Goal: Task Accomplishment & Management: Manage account settings

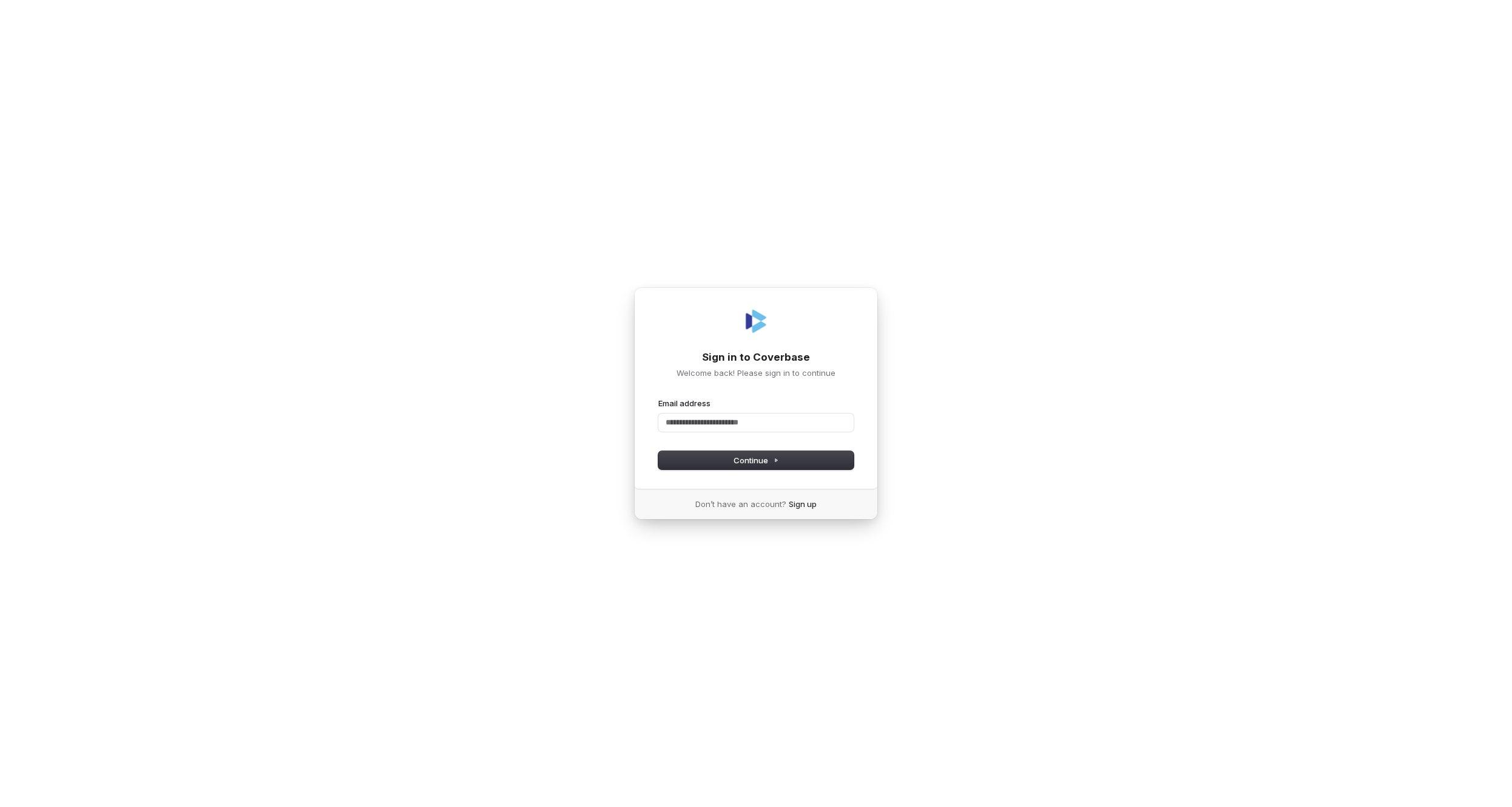
click at [733, 411] on div "Email address" at bounding box center [756, 414] width 195 height 34
click at [731, 419] on input "Email address" at bounding box center [756, 423] width 195 height 19
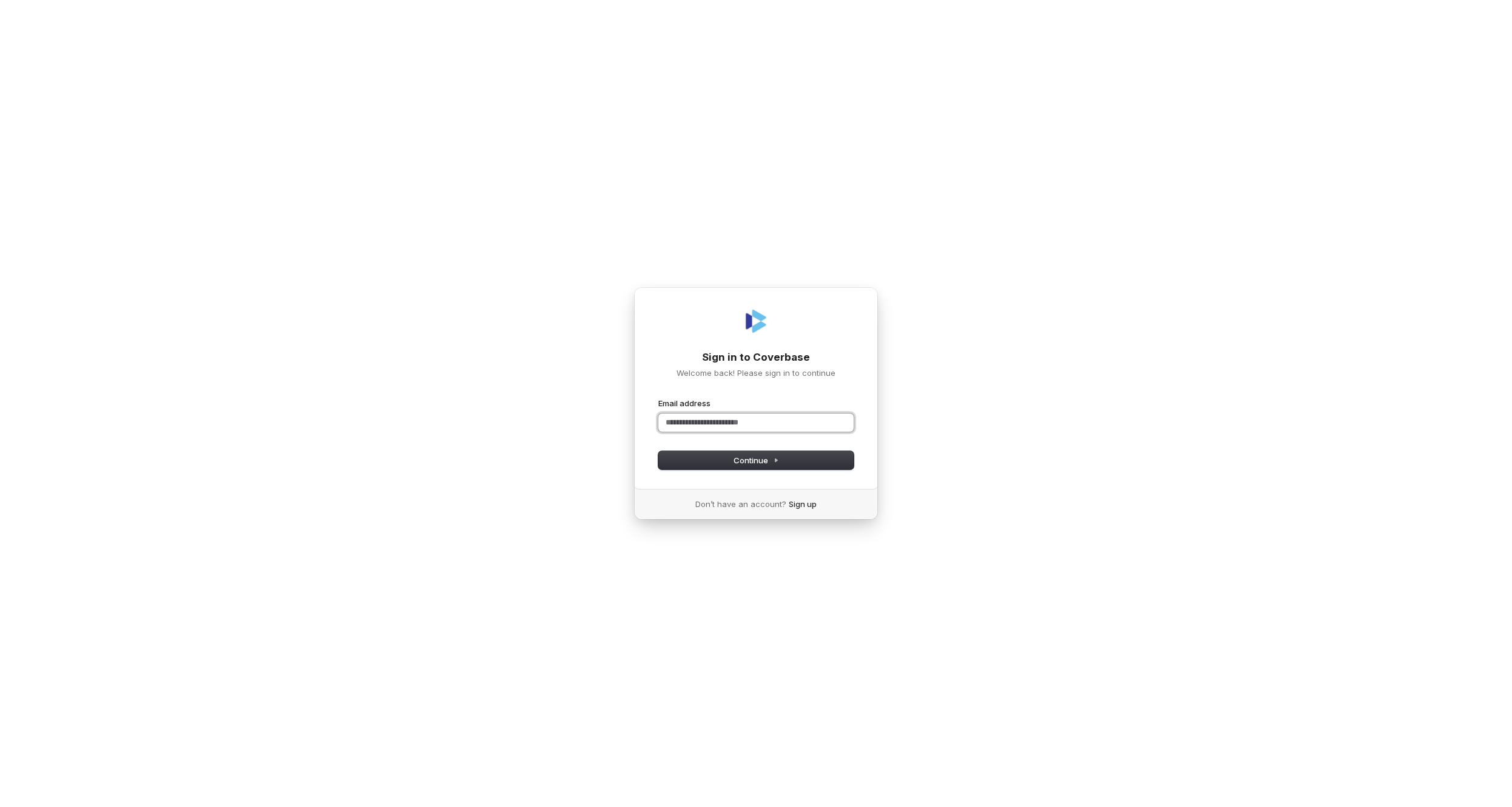
click at [0, 806] on com-1password-button at bounding box center [0, 807] width 0 height 0
type input "**********"
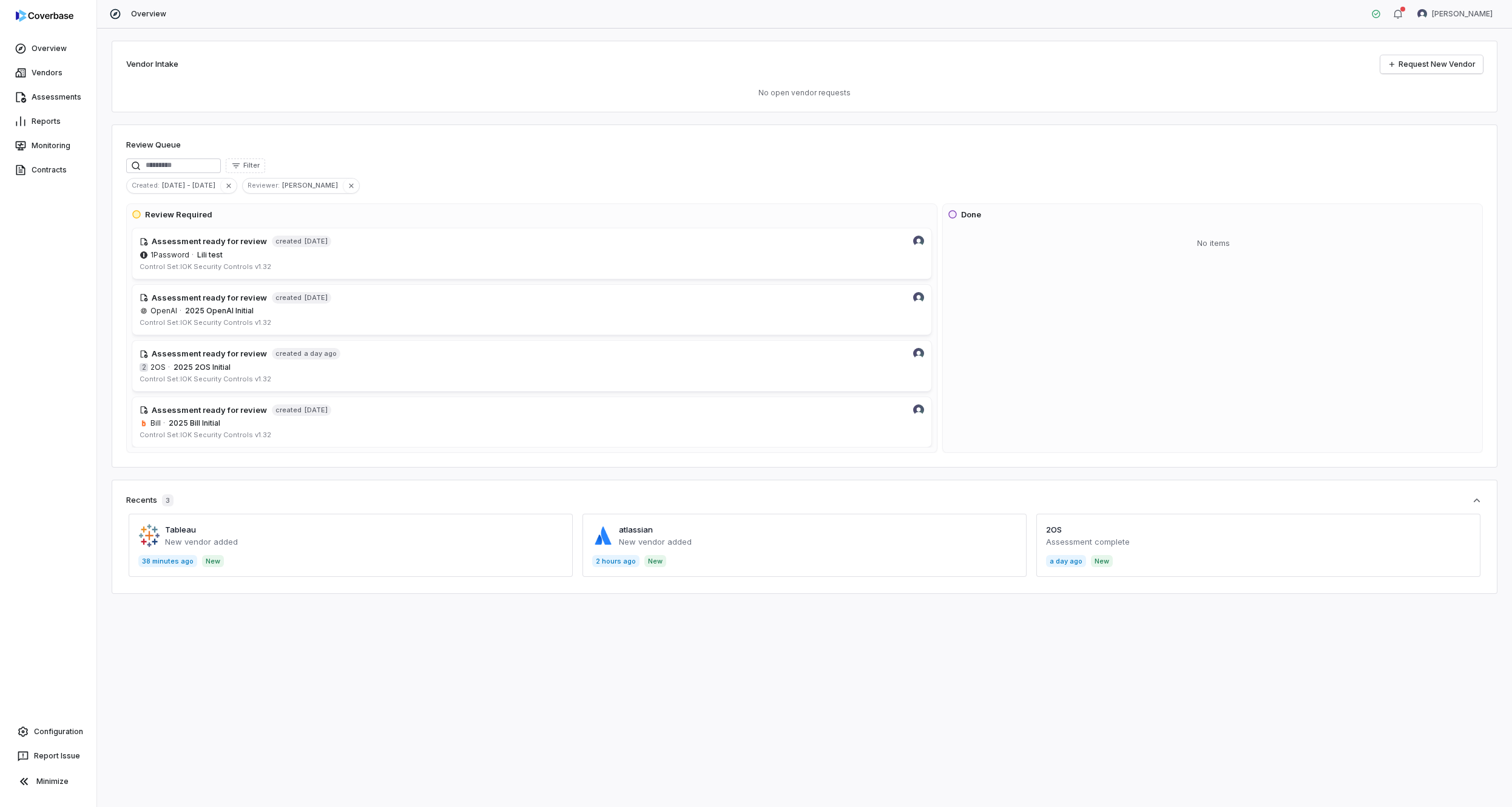
click at [29, 717] on div "Overview Vendors Assessments Reports Monitoring Contracts Configuration Report …" at bounding box center [48, 403] width 97 height 807
drag, startPoint x: 28, startPoint y: 717, endPoint x: 26, endPoint y: 728, distance: 11.2
click at [26, 718] on div "Overview Vendors Assessments Reports Monitoring Contracts Configuration Report …" at bounding box center [48, 403] width 97 height 807
click at [26, 728] on icon at bounding box center [23, 732] width 10 height 11
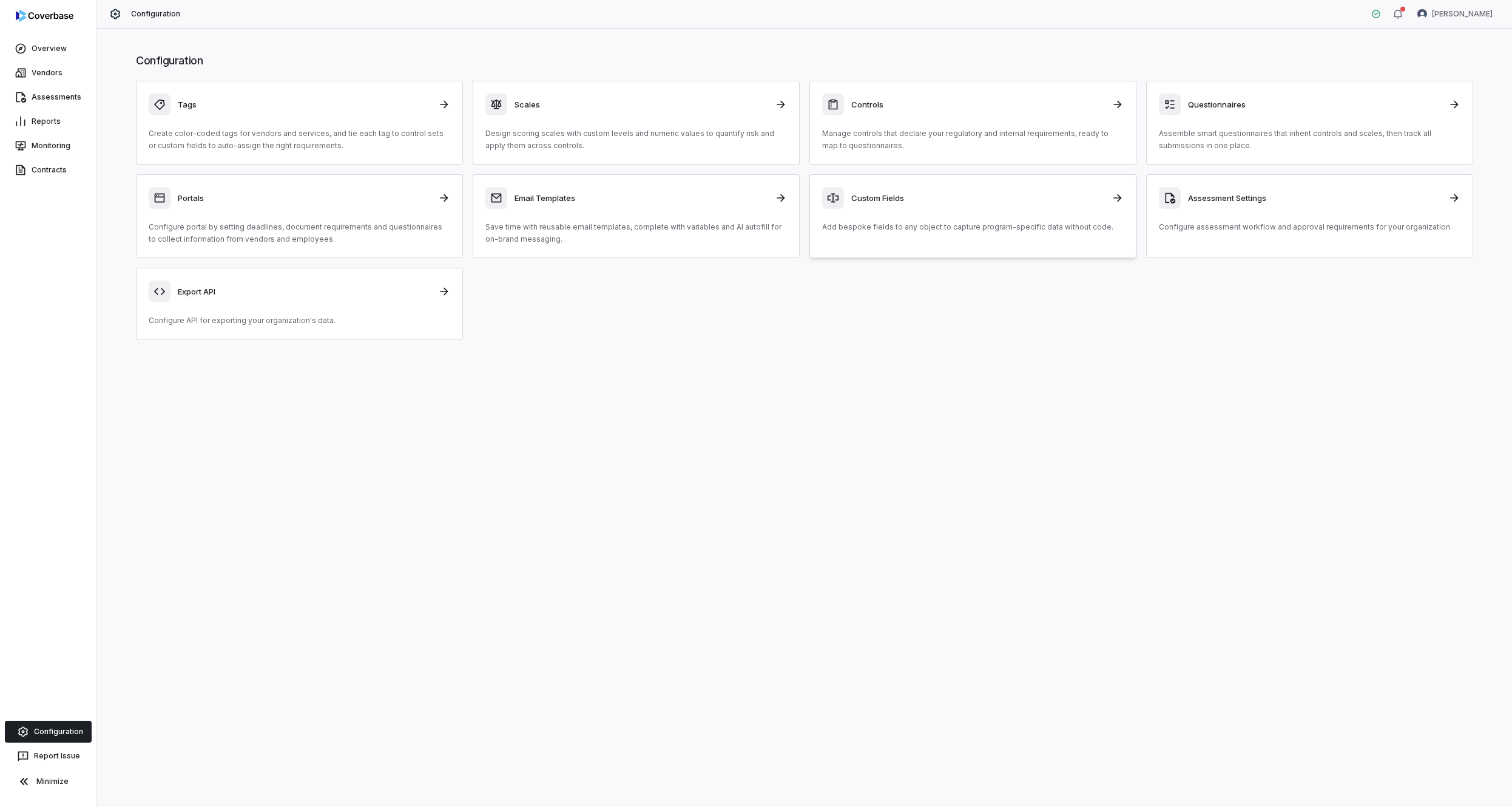
click at [962, 225] on p "Add bespoke fields to any object to capture program-specific data without code." at bounding box center [973, 226] width 301 height 12
click at [943, 120] on div "Controls Manage controls that declare your regulatory and internal requirements…" at bounding box center [973, 123] width 301 height 59
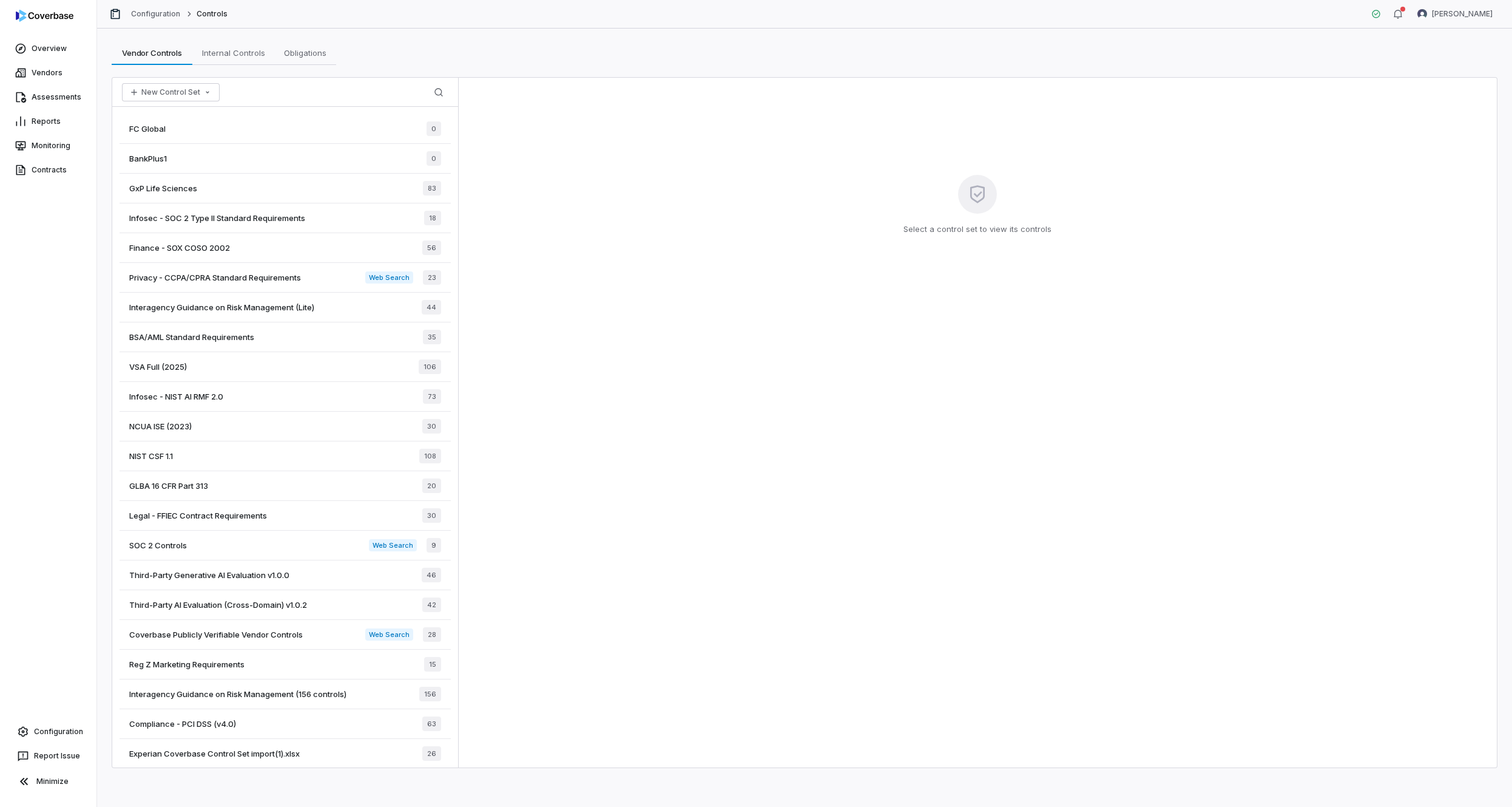
click at [288, 141] on div "FC Global 0" at bounding box center [286, 129] width 332 height 29
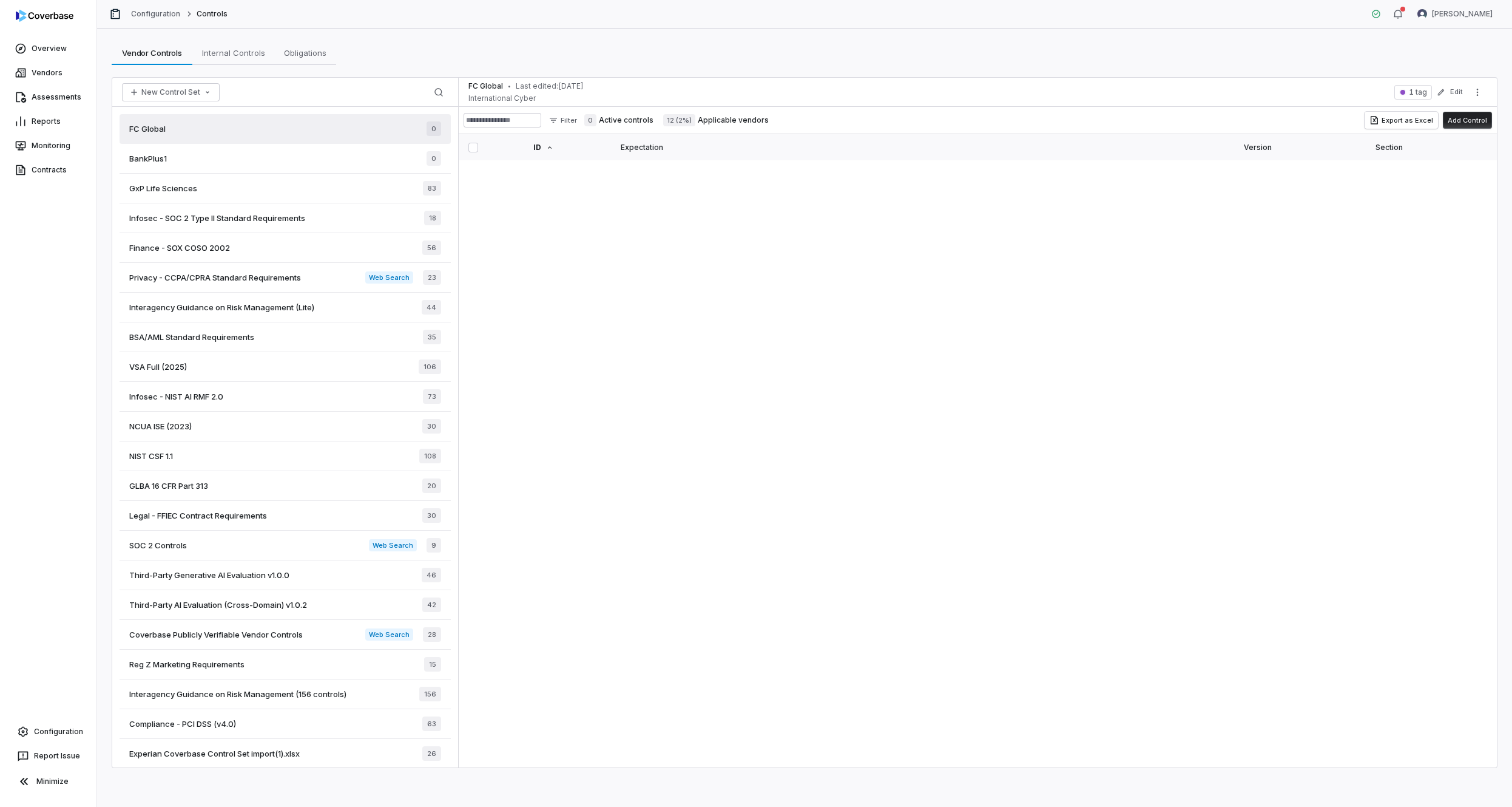
click at [293, 162] on div "BankPlus1 0" at bounding box center [286, 158] width 332 height 29
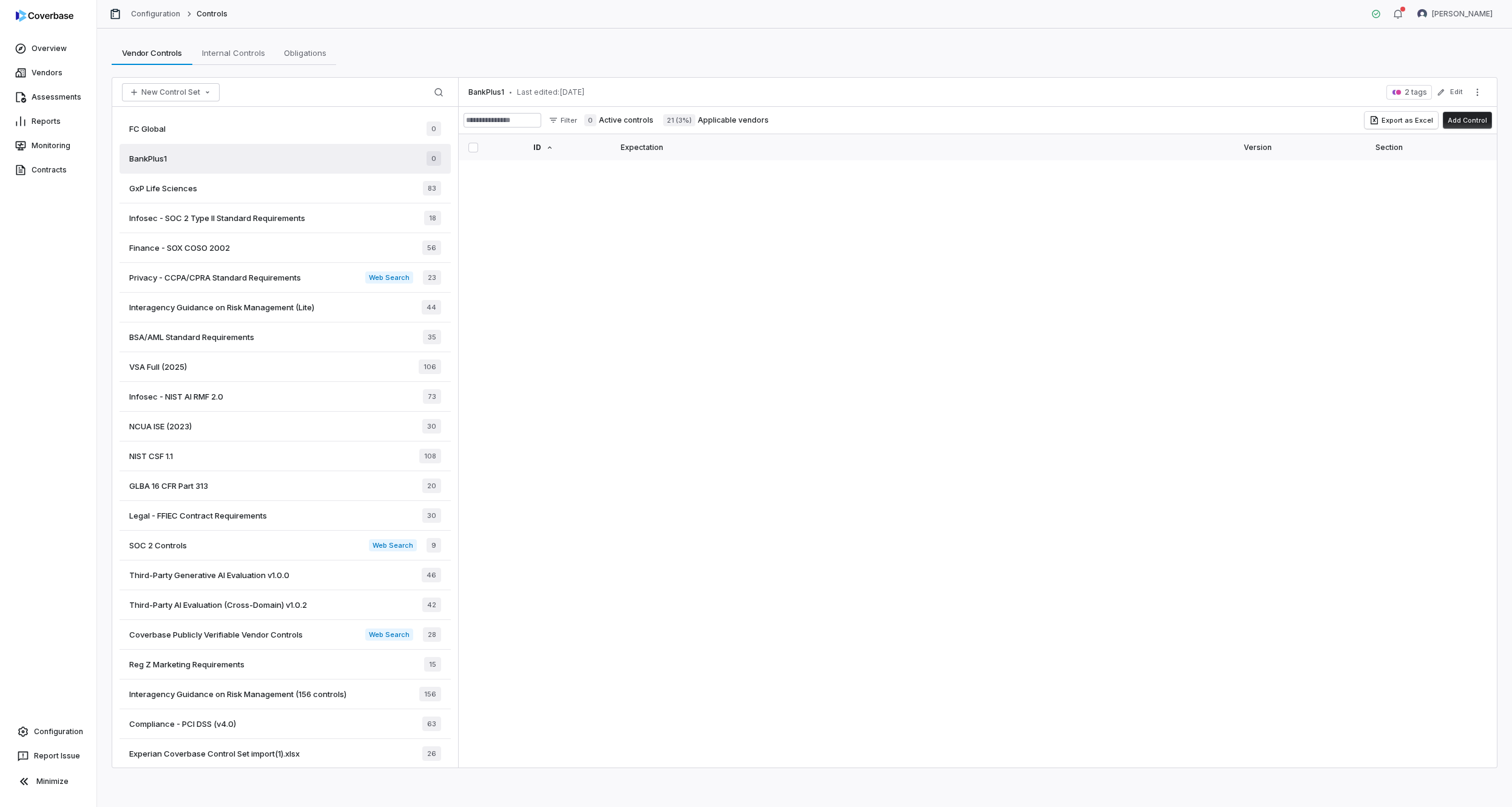
click at [317, 197] on div "GxP Life Sciences 83" at bounding box center [286, 188] width 332 height 29
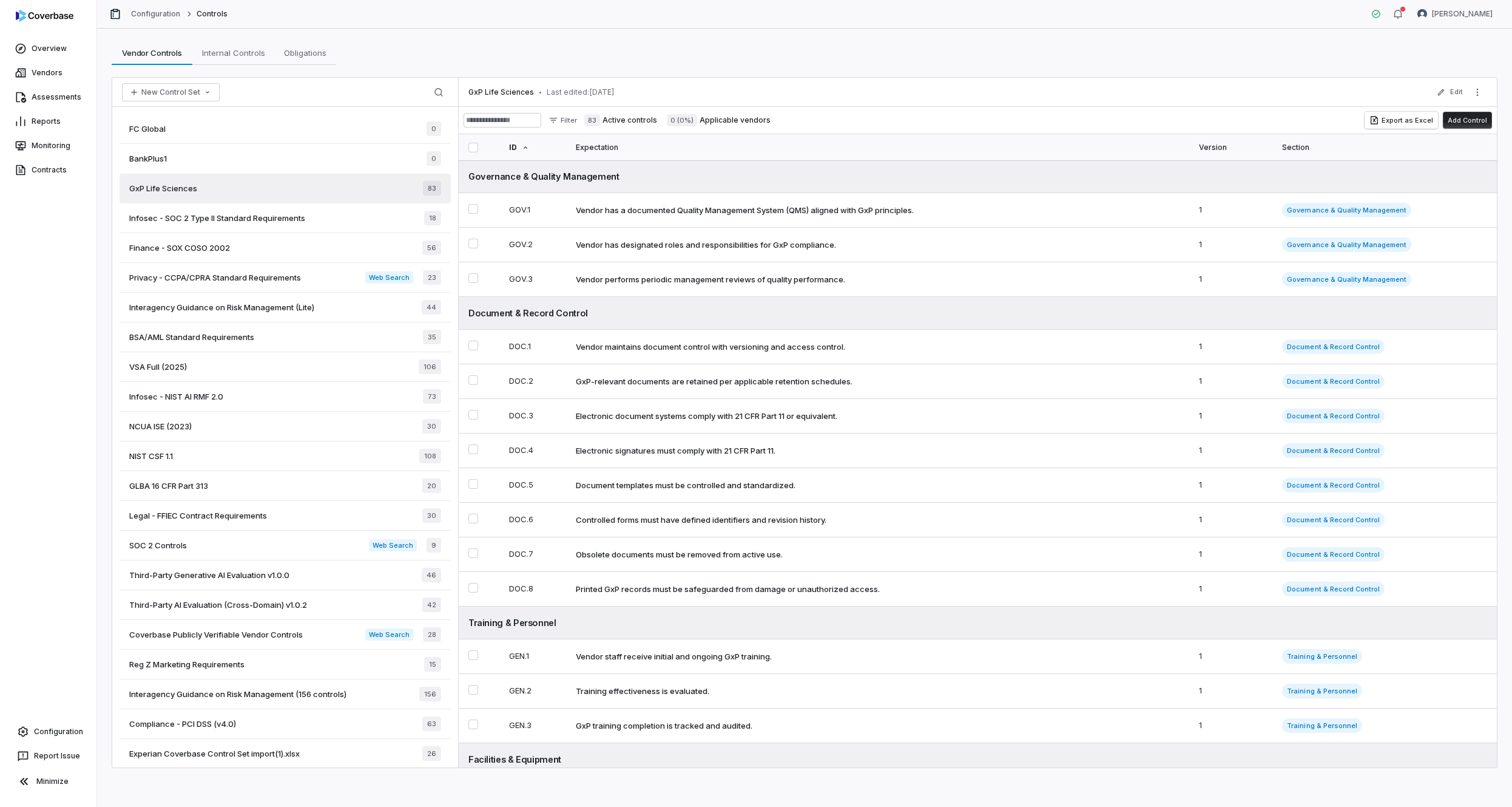
click at [327, 223] on div "Infosec - SOC 2 Type II Standard Requirements 18" at bounding box center [286, 218] width 332 height 29
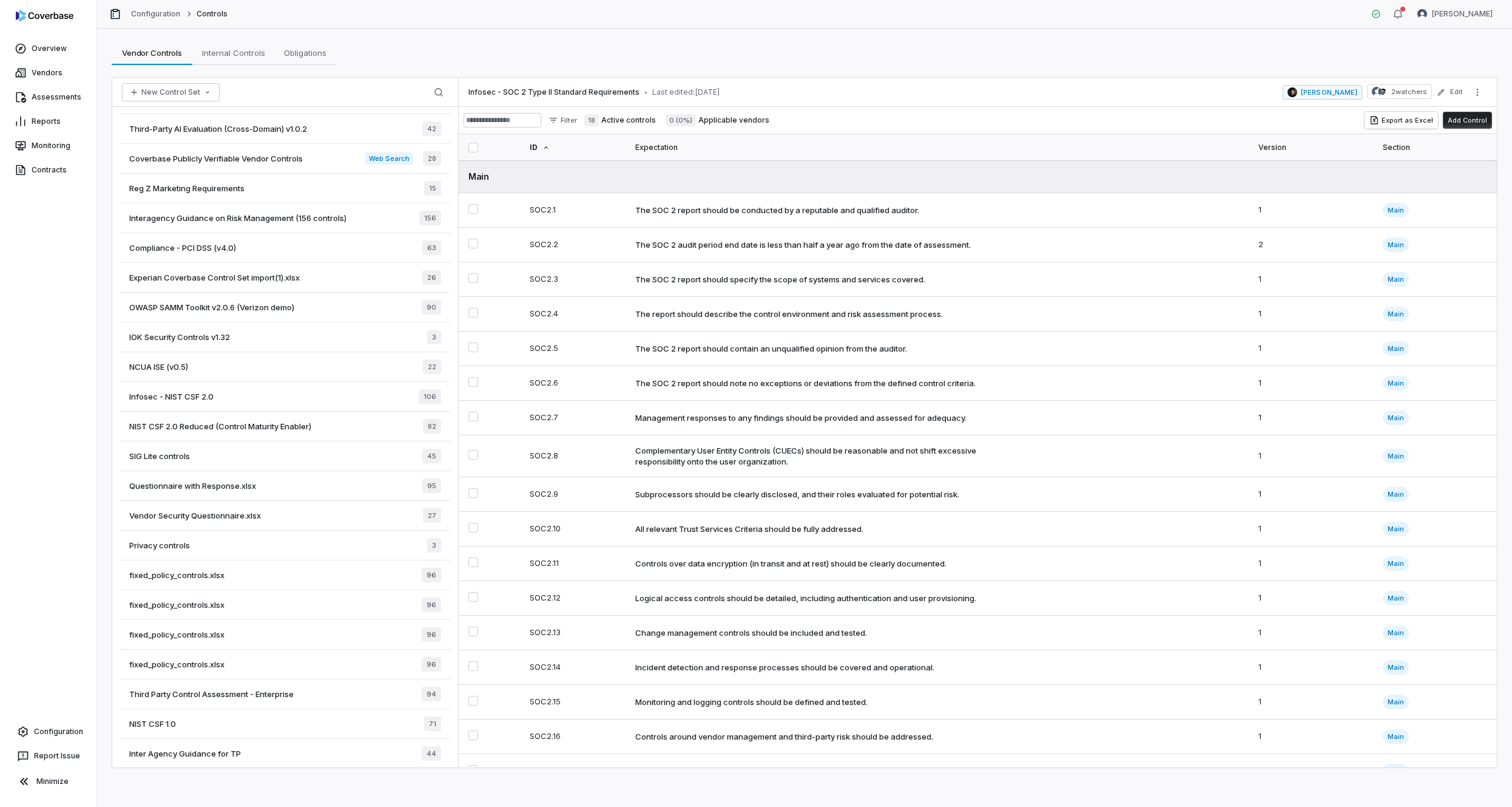
scroll to position [496, 0]
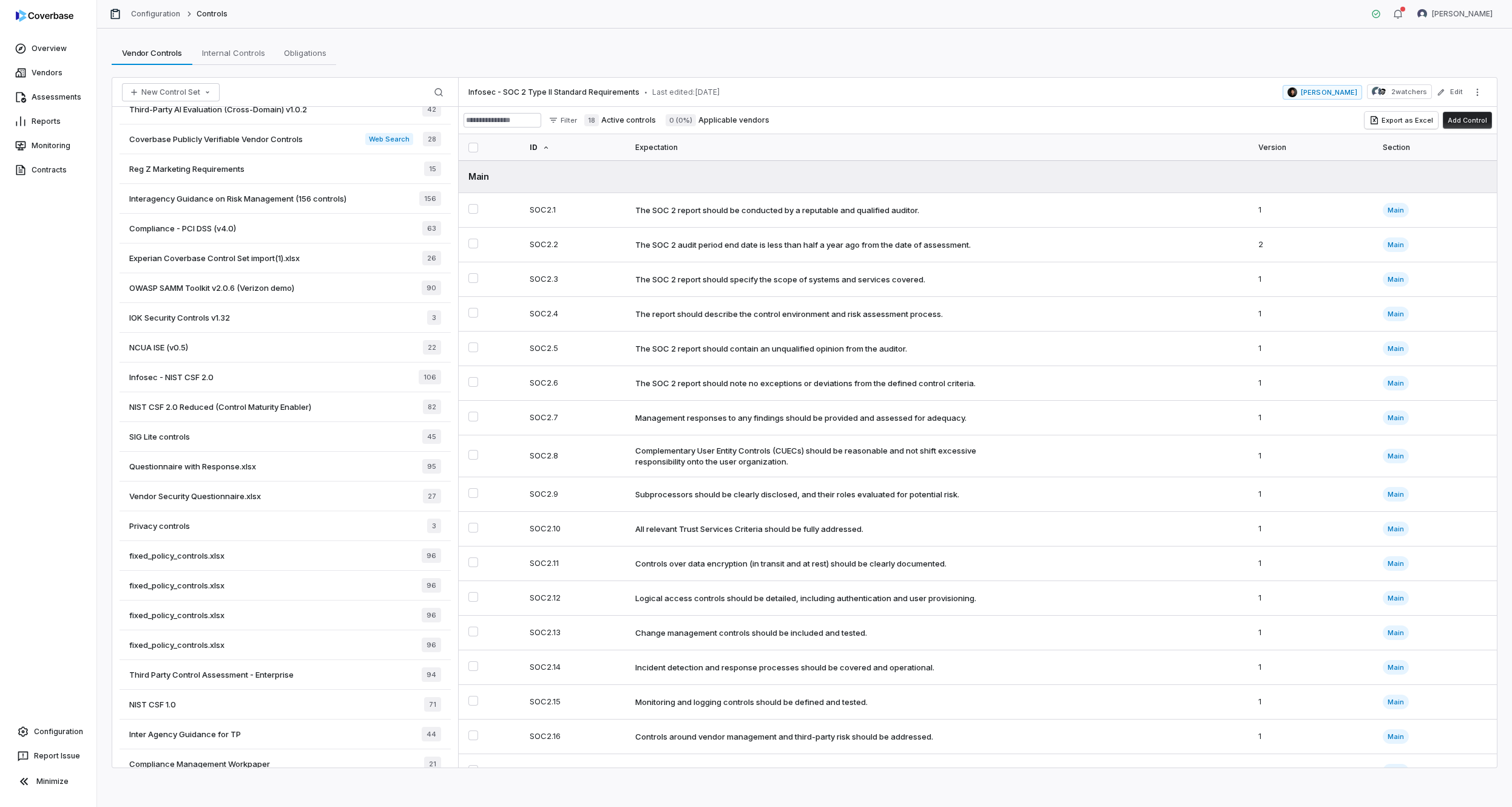
click at [264, 322] on div "IOK Security Controls v1.32 3" at bounding box center [286, 317] width 332 height 29
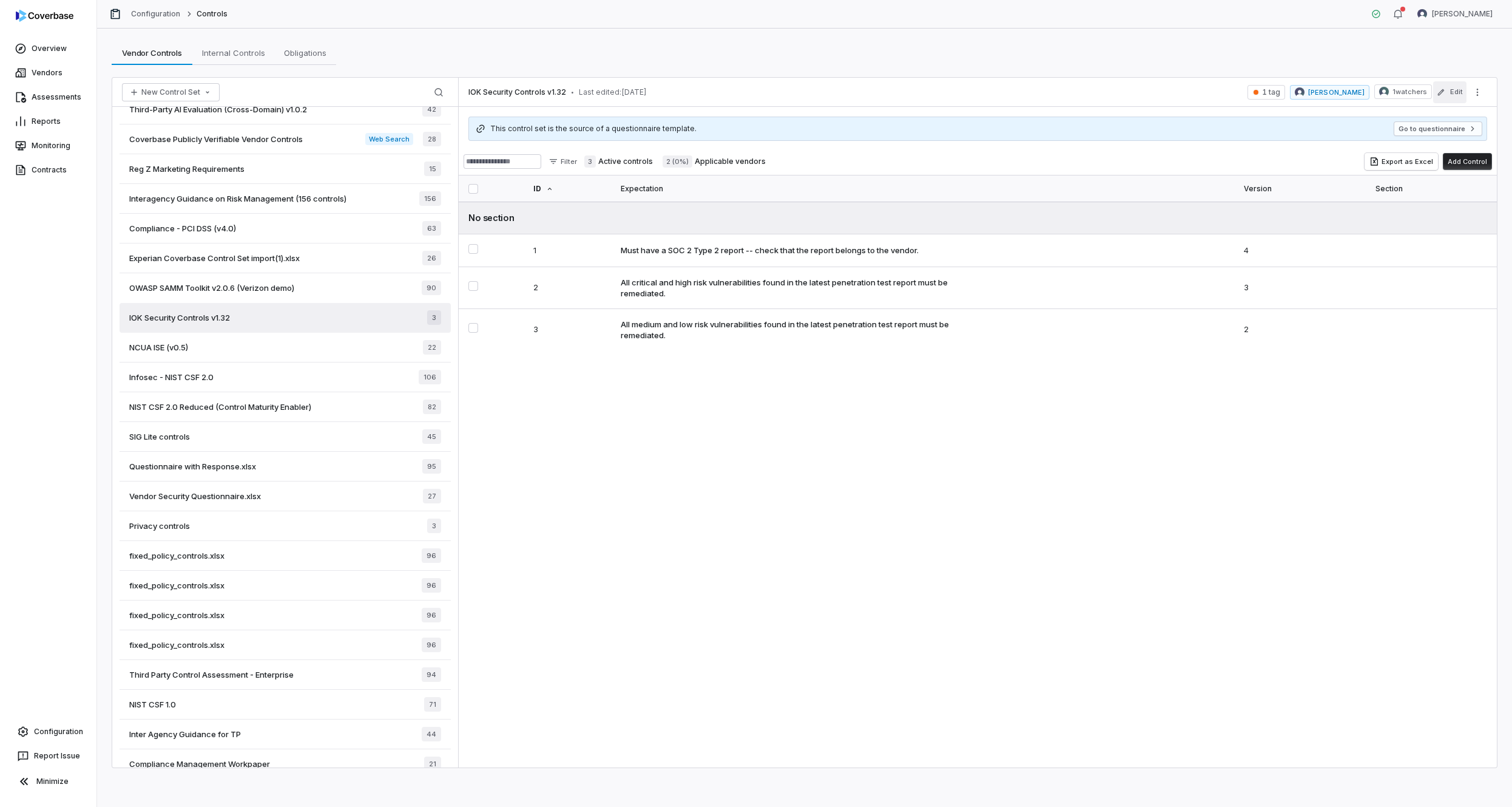
click at [1450, 94] on button "Edit" at bounding box center [1450, 92] width 33 height 21
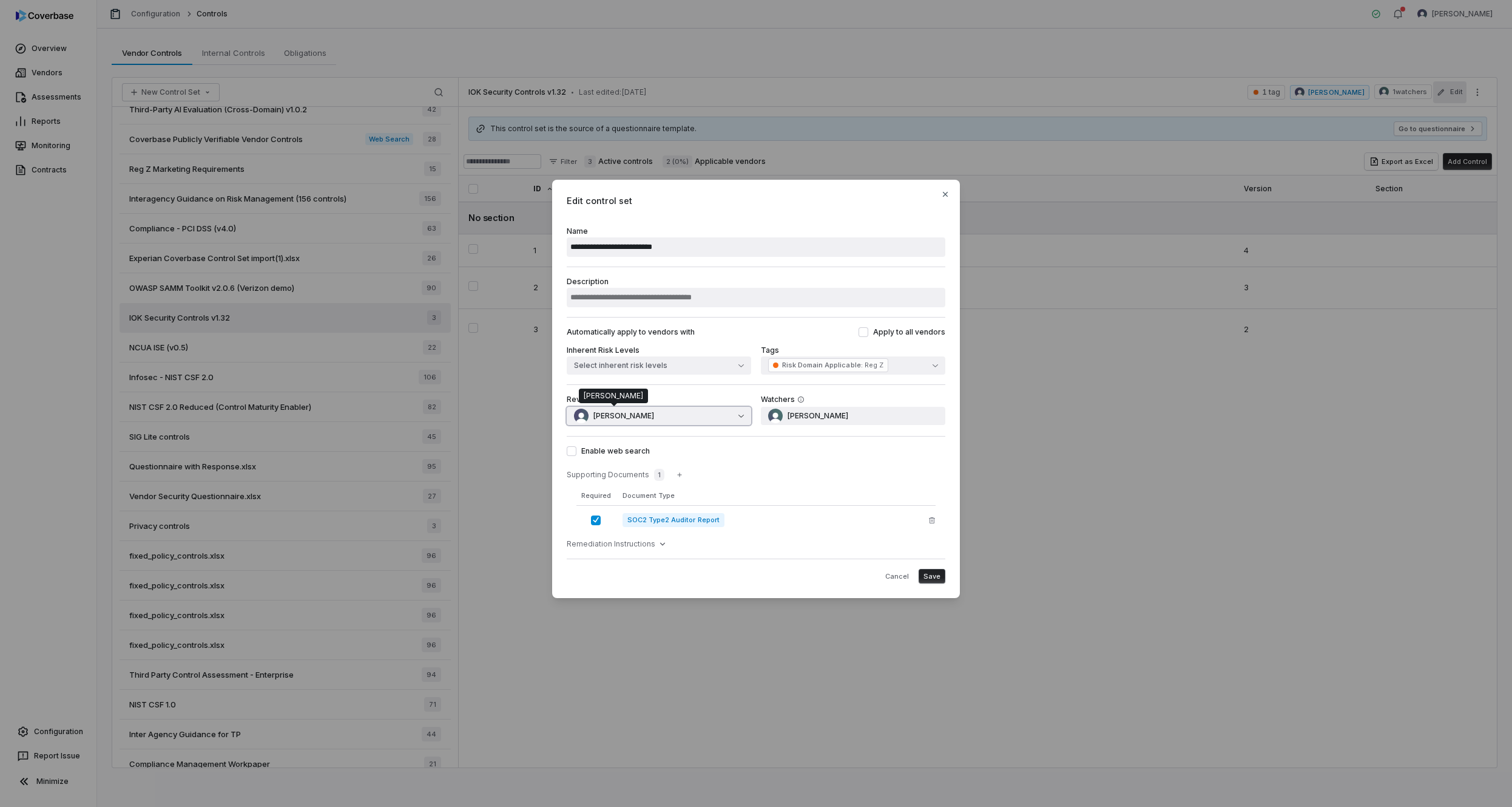
click at [607, 419] on span "[PERSON_NAME]" at bounding box center [623, 416] width 60 height 10
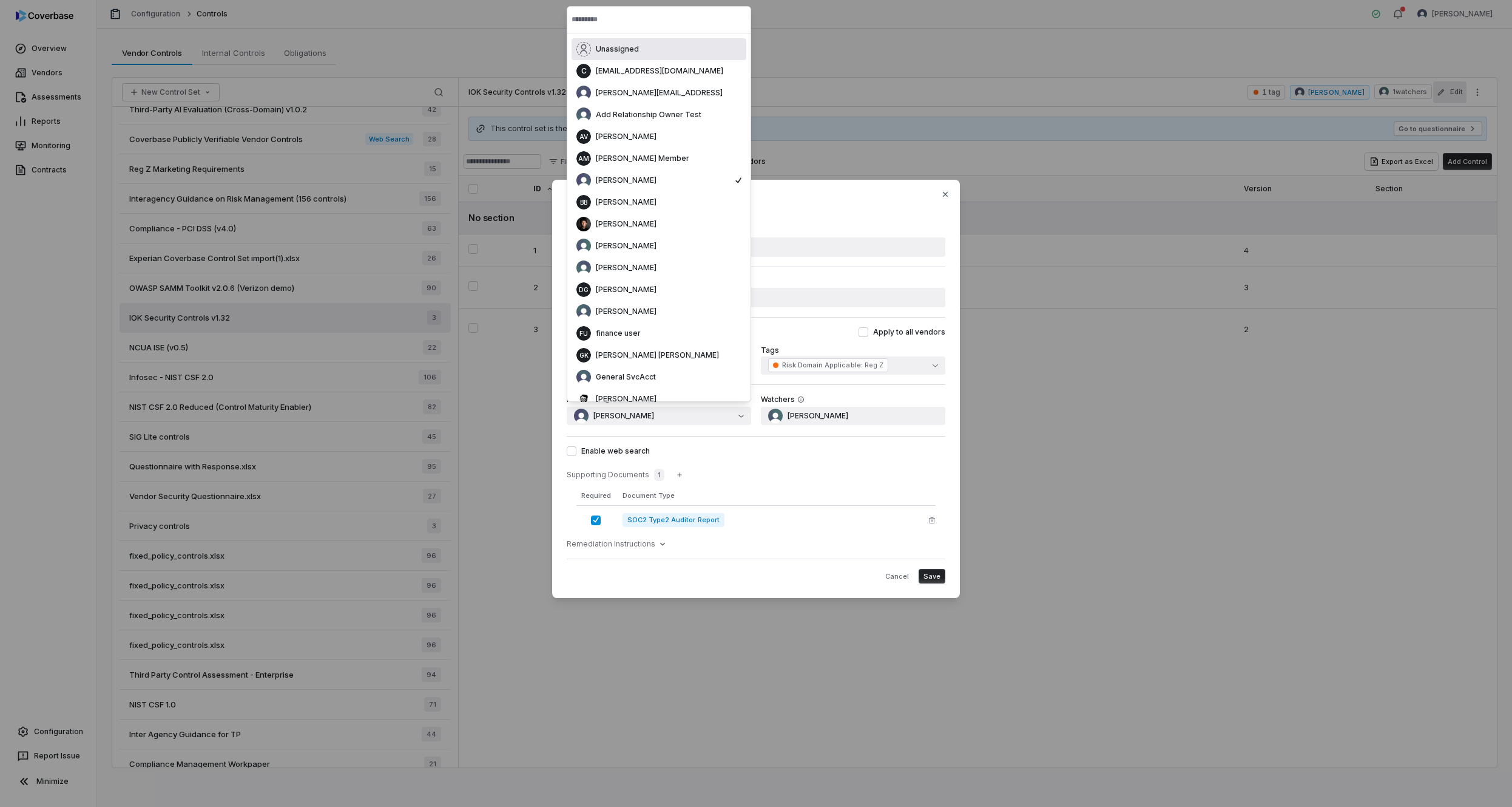
click at [629, 49] on span "Unassigned" at bounding box center [617, 49] width 43 height 10
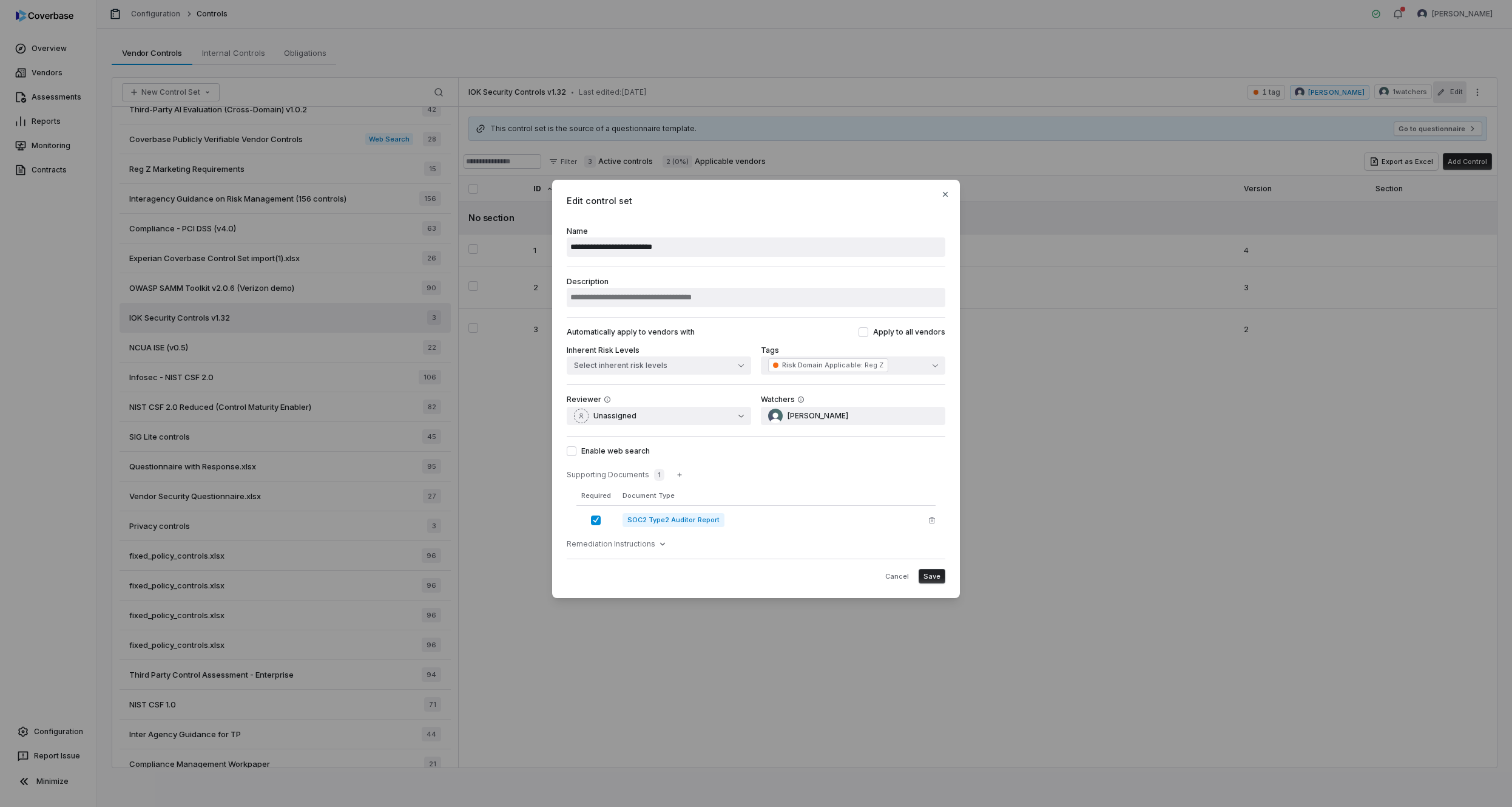
click at [931, 582] on button "Save" at bounding box center [932, 576] width 26 height 15
